Goal: Transaction & Acquisition: Purchase product/service

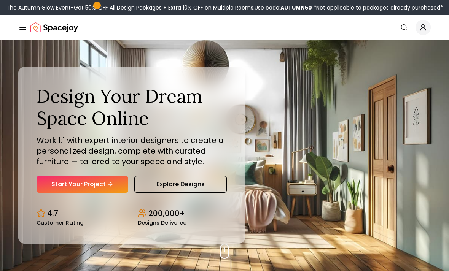
click at [76, 193] on link "Start Your Project" at bounding box center [83, 184] width 92 height 17
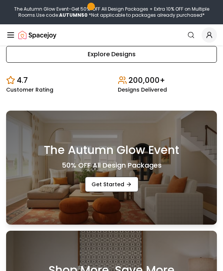
scroll to position [165, 0]
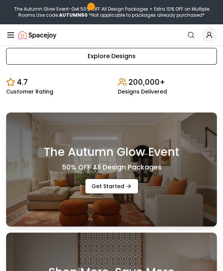
click at [178, 63] on link "Explore Designs" at bounding box center [111, 56] width 210 height 17
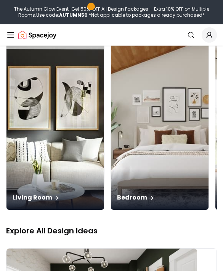
scroll to position [101, 0]
click at [113, 109] on img at bounding box center [159, 124] width 97 height 172
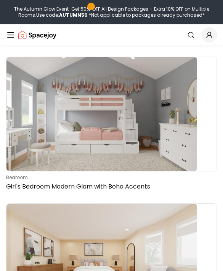
scroll to position [79, 0]
click at [183, 84] on img at bounding box center [101, 114] width 190 height 114
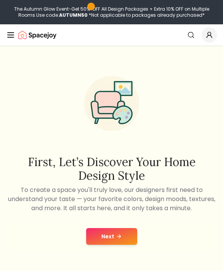
click at [124, 232] on button "Next" at bounding box center [111, 236] width 51 height 17
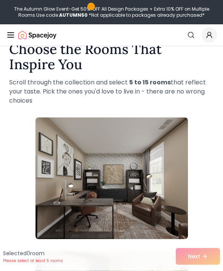
scroll to position [21, 0]
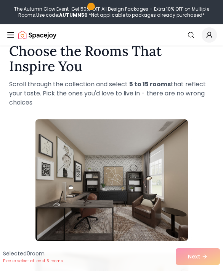
click at [208, 100] on p "Scroll through the collection and select 5 to 15 rooms that reflect your taste.…" at bounding box center [111, 93] width 204 height 27
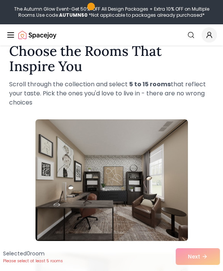
click at [211, 271] on div "Selected 0 room Please select at least 5 rooms Next" at bounding box center [111, 256] width 223 height 29
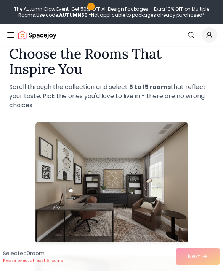
scroll to position [0, 0]
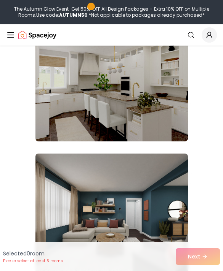
click at [168, 75] on img at bounding box center [111, 81] width 152 height 122
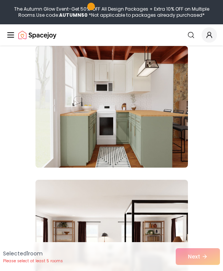
click at [175, 83] on img at bounding box center [111, 107] width 152 height 122
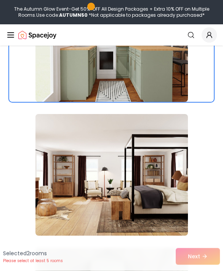
scroll to position [696, 0]
click at [172, 138] on img at bounding box center [111, 175] width 152 height 122
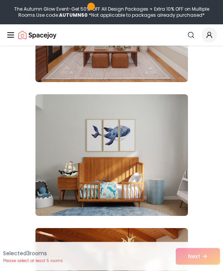
scroll to position [3270, 0]
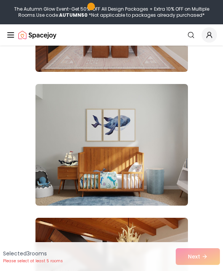
click at [159, 129] on img at bounding box center [111, 145] width 152 height 122
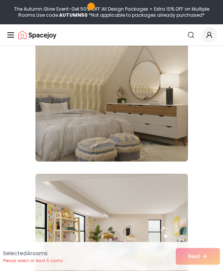
scroll to position [5457, 0]
click at [168, 92] on img at bounding box center [111, 101] width 152 height 122
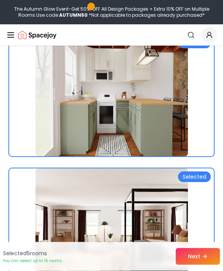
scroll to position [641, 0]
click at [144, 132] on img at bounding box center [111, 96] width 152 height 122
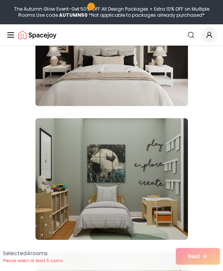
scroll to position [1227, 0]
click at [152, 170] on img at bounding box center [111, 179] width 152 height 122
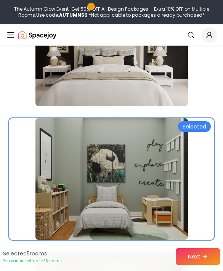
click at [201, 265] on button "Next" at bounding box center [197, 256] width 44 height 17
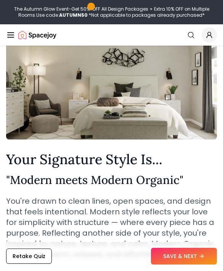
scroll to position [28, 0]
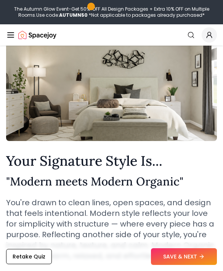
click at [29, 264] on button "Retake Quiz" at bounding box center [29, 256] width 46 height 15
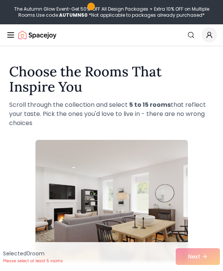
scroll to position [0, 0]
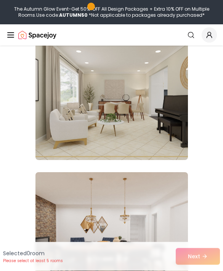
click at [167, 80] on img at bounding box center [111, 100] width 152 height 122
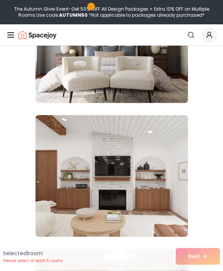
scroll to position [4712, 0]
click at [170, 161] on img at bounding box center [111, 176] width 152 height 122
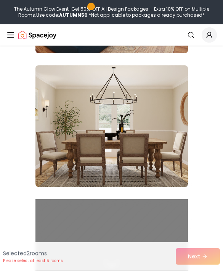
scroll to position [7441, 0]
click at [179, 96] on img at bounding box center [111, 126] width 152 height 122
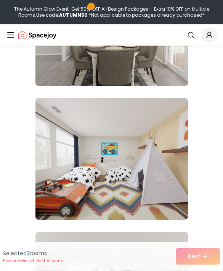
scroll to position [8747, 0]
click at [158, 110] on img at bounding box center [111, 159] width 152 height 122
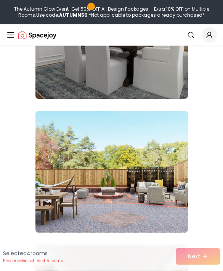
scroll to position [9404, 0]
click at [175, 136] on img at bounding box center [111, 172] width 152 height 122
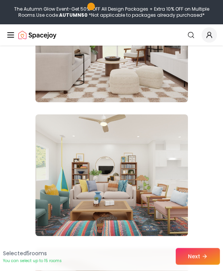
scroll to position [11816, 0]
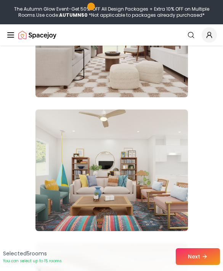
click at [164, 115] on img at bounding box center [111, 171] width 152 height 122
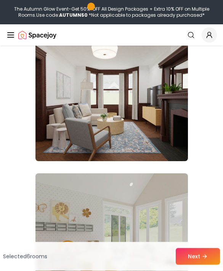
scroll to position [12426, 0]
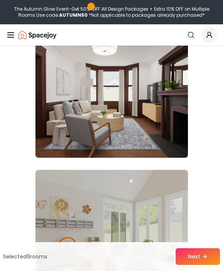
click at [111, 79] on img at bounding box center [111, 97] width 152 height 122
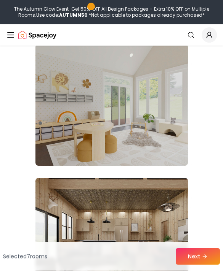
scroll to position [12552, 0]
click at [118, 89] on img at bounding box center [111, 105] width 152 height 122
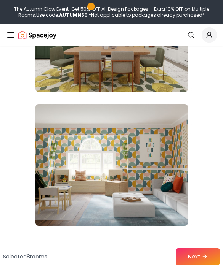
scroll to position [13295, 0]
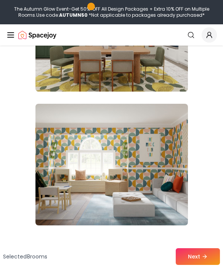
click at [160, 139] on img at bounding box center [111, 165] width 152 height 122
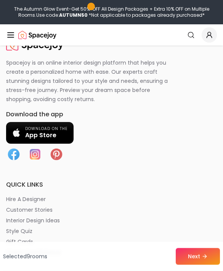
scroll to position [13545, 0]
click at [204, 260] on icon at bounding box center [204, 257] width 6 height 6
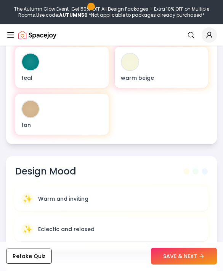
click at [48, 264] on button "Retake Quiz" at bounding box center [29, 256] width 46 height 15
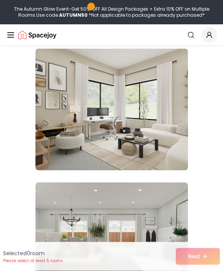
scroll to position [1832, 0]
click at [159, 92] on img at bounding box center [111, 110] width 152 height 122
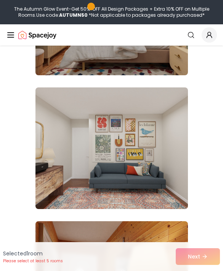
scroll to position [2340, 0]
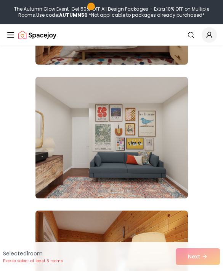
click at [166, 182] on img at bounding box center [111, 138] width 152 height 122
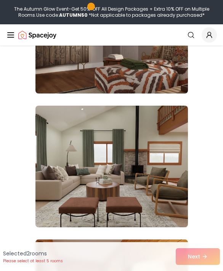
click at [168, 148] on img at bounding box center [111, 167] width 152 height 122
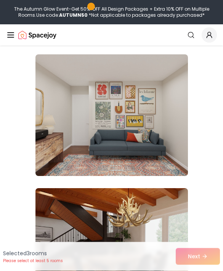
scroll to position [4104, 0]
click at [186, 161] on img at bounding box center [111, 115] width 152 height 122
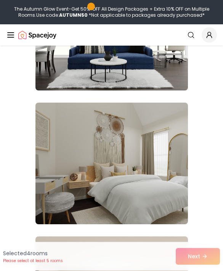
scroll to position [4457, 0]
click at [168, 212] on img at bounding box center [111, 164] width 152 height 122
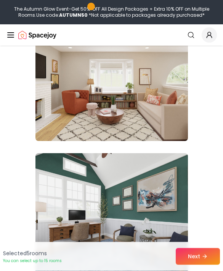
scroll to position [4678, 0]
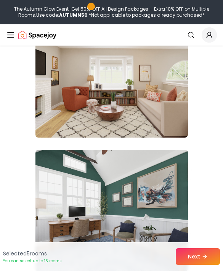
click at [168, 121] on img at bounding box center [111, 77] width 152 height 122
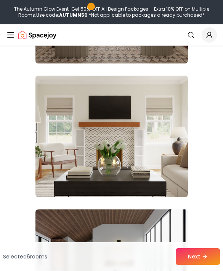
click at [159, 172] on img at bounding box center [111, 137] width 152 height 122
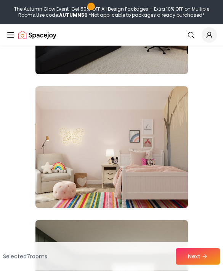
scroll to position [5813, 0]
click at [165, 188] on img at bounding box center [111, 147] width 152 height 122
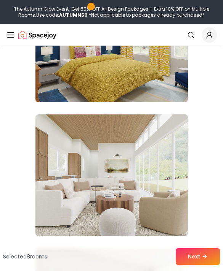
scroll to position [6188, 0]
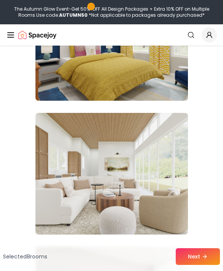
click at [145, 208] on img at bounding box center [111, 174] width 152 height 122
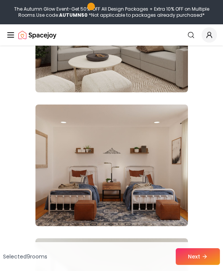
click at [156, 206] on img at bounding box center [111, 166] width 152 height 122
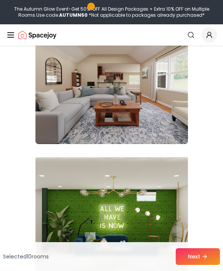
click at [167, 126] on img at bounding box center [111, 83] width 152 height 122
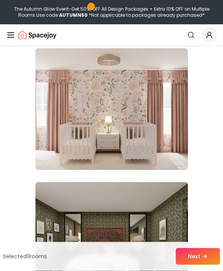
scroll to position [9468, 0]
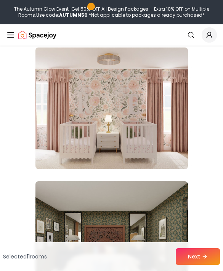
click at [134, 152] on img at bounding box center [111, 109] width 152 height 122
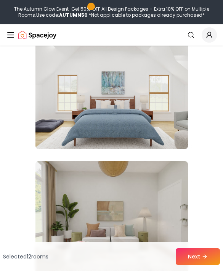
scroll to position [10425, 0]
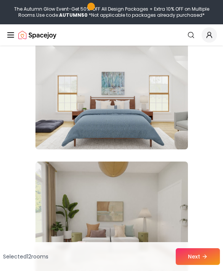
click at [175, 135] on img at bounding box center [111, 89] width 152 height 122
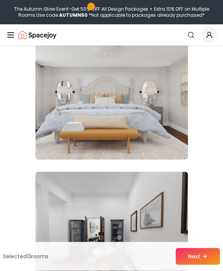
scroll to position [11085, 0]
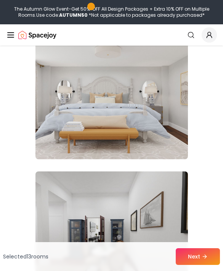
click at [165, 139] on img at bounding box center [111, 99] width 152 height 122
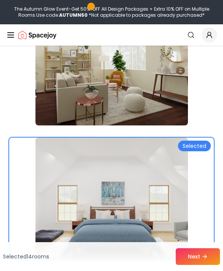
click at [150, 188] on img at bounding box center [111, 199] width 152 height 122
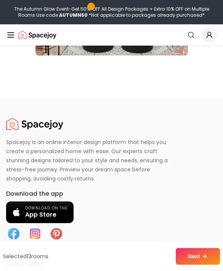
scroll to position [13464, 0]
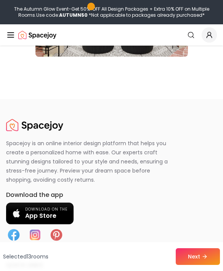
click at [199, 265] on button "Next" at bounding box center [197, 256] width 44 height 17
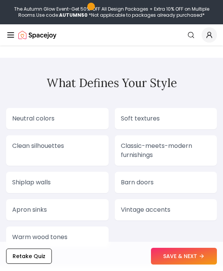
scroll to position [1084, 0]
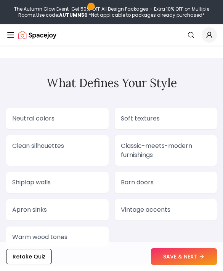
click at [177, 265] on button "SAVE & NEXT" at bounding box center [184, 256] width 66 height 17
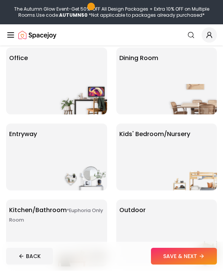
scroll to position [137, 0]
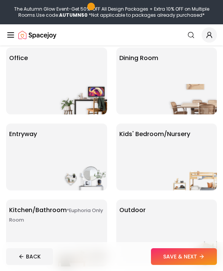
click at [176, 137] on p "Kids' Bedroom/Nursery" at bounding box center [154, 134] width 71 height 9
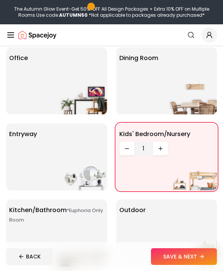
click at [159, 146] on icon "Increase quantity" at bounding box center [160, 149] width 6 height 6
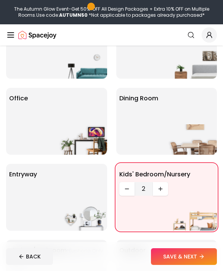
scroll to position [0, 0]
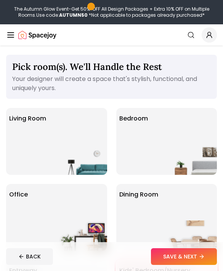
click at [80, 156] on img at bounding box center [82, 160] width 49 height 30
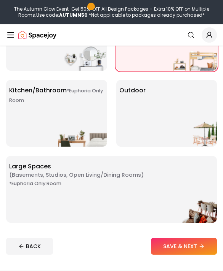
scroll to position [256, 0]
click at [172, 103] on div "Outdoor" at bounding box center [166, 113] width 101 height 67
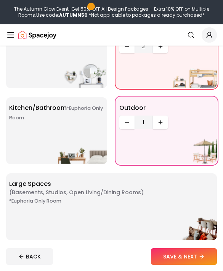
scroll to position [239, 0]
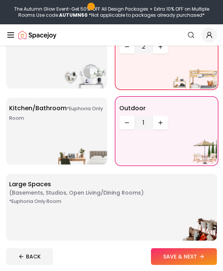
click at [169, 178] on div "*Euphoria Only Room Large Spaces ( Basements, Studios, Open living/dining rooms…" at bounding box center [111, 207] width 210 height 67
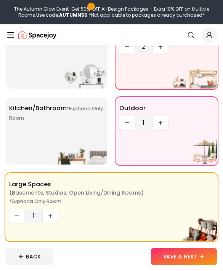
click at [163, 119] on button "Increase quantity" at bounding box center [160, 123] width 15 height 14
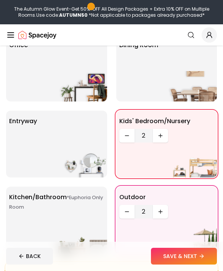
scroll to position [150, 0]
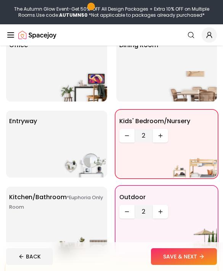
click at [81, 218] on div "*Euphoria Only Room Kitchen/Bathroom *Euphoria Only Room" at bounding box center [56, 220] width 101 height 67
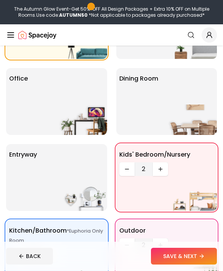
scroll to position [146, 0]
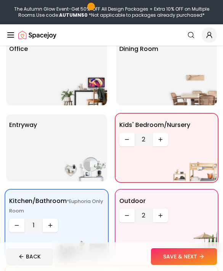
click at [57, 227] on button "Increase quantity" at bounding box center [50, 226] width 15 height 14
click at [58, 228] on img at bounding box center [82, 242] width 49 height 30
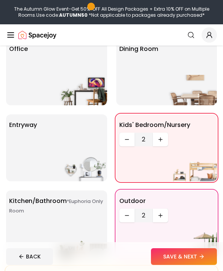
click at [60, 235] on img at bounding box center [82, 242] width 49 height 30
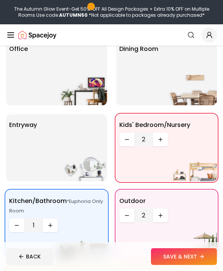
click at [52, 223] on icon "Increase quantity" at bounding box center [50, 226] width 6 height 6
click at [55, 224] on button "Increase quantity" at bounding box center [50, 226] width 15 height 14
click at [52, 224] on icon "Increase quantity" at bounding box center [50, 226] width 6 height 6
click at [51, 224] on icon "Increase quantity" at bounding box center [50, 226] width 6 height 6
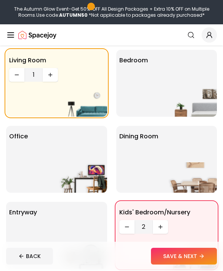
scroll to position [58, 0]
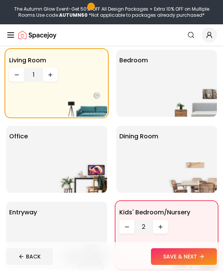
click at [175, 77] on div "Bedroom" at bounding box center [166, 83] width 101 height 67
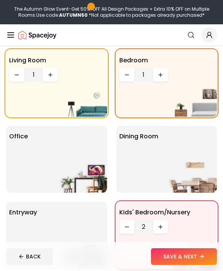
click at [167, 73] on button "Increase quantity" at bounding box center [160, 75] width 15 height 14
click at [166, 72] on button "Increase quantity" at bounding box center [160, 75] width 15 height 14
click at [88, 146] on div "Office" at bounding box center [56, 159] width 101 height 67
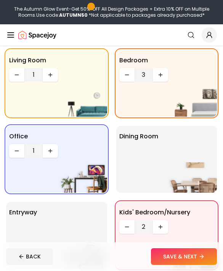
click at [144, 137] on p "Dining Room" at bounding box center [138, 136] width 39 height 9
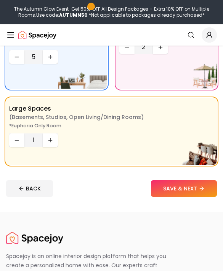
scroll to position [314, 0]
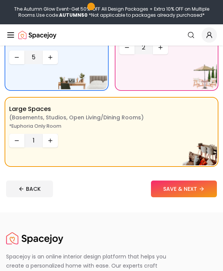
click at [175, 188] on button "SAVE & NEXT" at bounding box center [184, 189] width 66 height 17
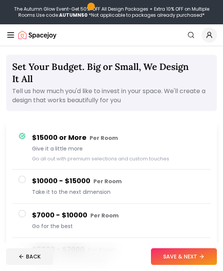
click at [153, 187] on div "$10000 - $15000 Per Room Take it to the next dimension" at bounding box center [118, 187] width 172 height 22
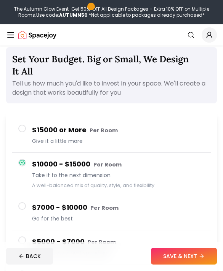
scroll to position [8, 0]
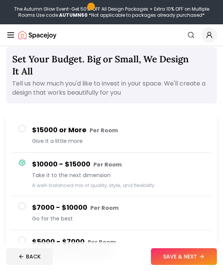
click at [170, 265] on button "SAVE & NEXT" at bounding box center [184, 256] width 66 height 17
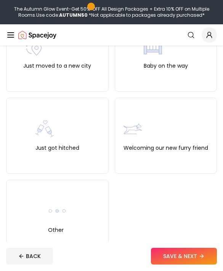
scroll to position [339, 0]
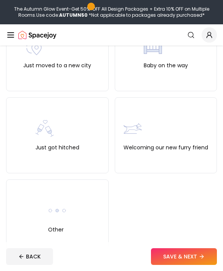
click at [93, 196] on div "Other" at bounding box center [57, 218] width 102 height 76
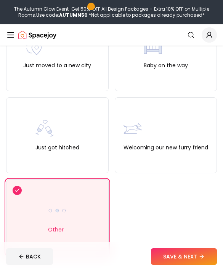
click at [178, 265] on button "SAVE & NEXT" at bounding box center [184, 256] width 66 height 17
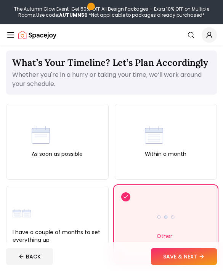
scroll to position [3, 0]
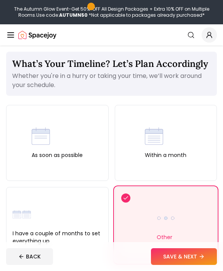
click at [88, 119] on div "As soon as possible" at bounding box center [57, 143] width 102 height 76
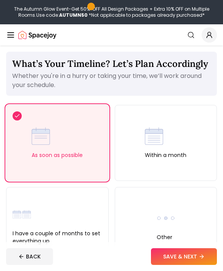
click at [206, 265] on button "SAVE & NEXT" at bounding box center [184, 256] width 66 height 17
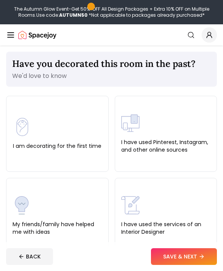
click at [173, 119] on div "I have used Pinterest, Instagram, and other online sources" at bounding box center [165, 134] width 89 height 40
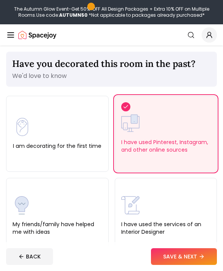
click at [78, 217] on div "My friends/family have helped me with ideas" at bounding box center [57, 216] width 89 height 40
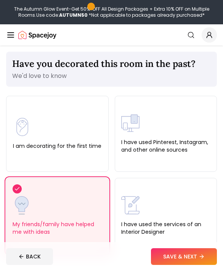
click at [146, 148] on label "I have used Pinterest, Instagram, and other online sources" at bounding box center [165, 145] width 89 height 15
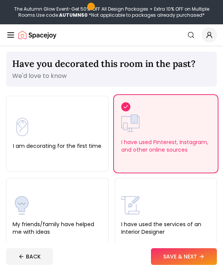
click at [97, 232] on label "My friends/family have helped me with ideas" at bounding box center [57, 228] width 89 height 15
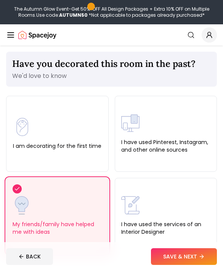
click at [189, 265] on button "SAVE & NEXT" at bounding box center [184, 256] width 66 height 17
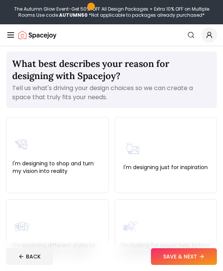
click at [176, 133] on div "I'm designing just for inspiration" at bounding box center [166, 155] width 102 height 76
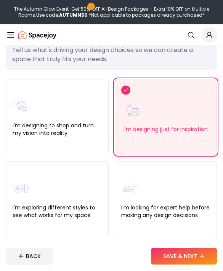
scroll to position [41, 0]
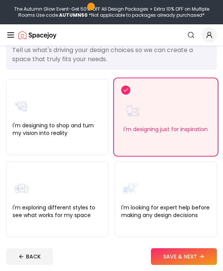
click at [188, 264] on button "SAVE & NEXT" at bounding box center [184, 256] width 66 height 17
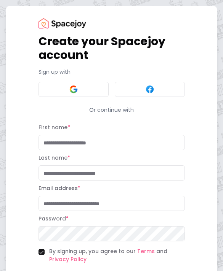
click at [90, 91] on button at bounding box center [73, 89] width 70 height 15
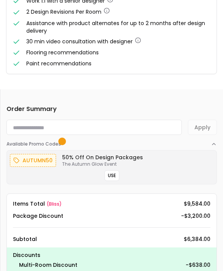
scroll to position [420, 0]
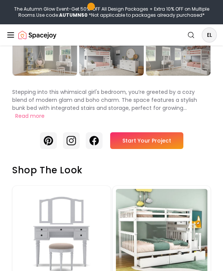
scroll to position [185, 0]
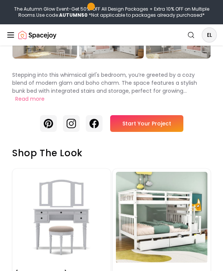
click at [180, 120] on link "Start Your Project" at bounding box center [146, 123] width 73 height 17
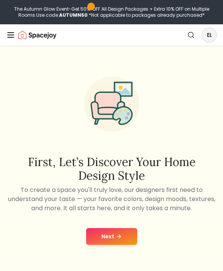
click at [123, 232] on button "Next" at bounding box center [111, 236] width 51 height 17
